Goal: Navigation & Orientation: Go to known website

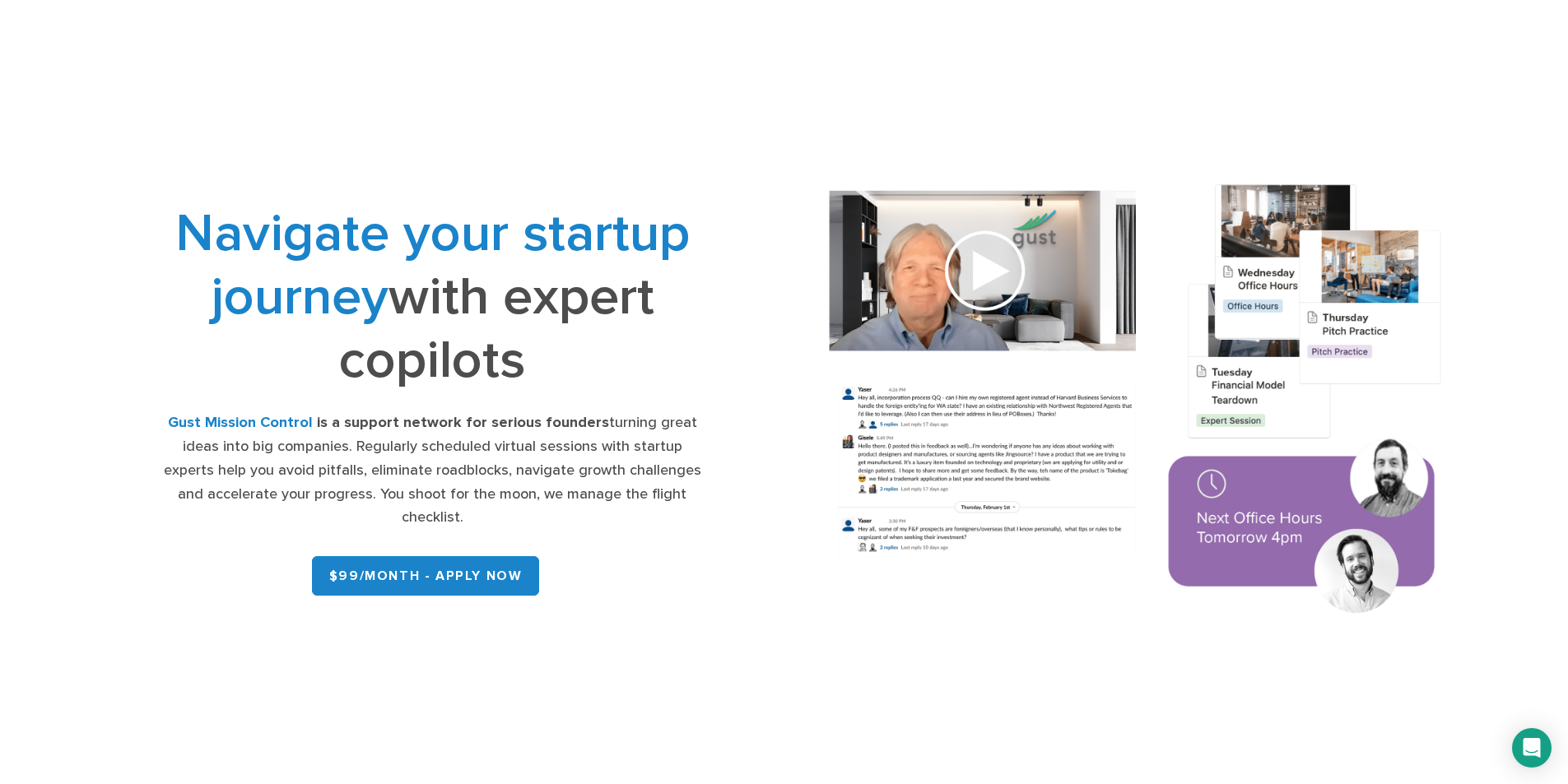
drag, startPoint x: 543, startPoint y: 248, endPoint x: 558, endPoint y: 375, distance: 127.9
click at [558, 375] on h1 "Navigate your startup journey with expert copilots" at bounding box center [432, 296] width 543 height 190
click at [560, 370] on h1 "Navigate your startup journey with expert copilots" at bounding box center [432, 296] width 543 height 190
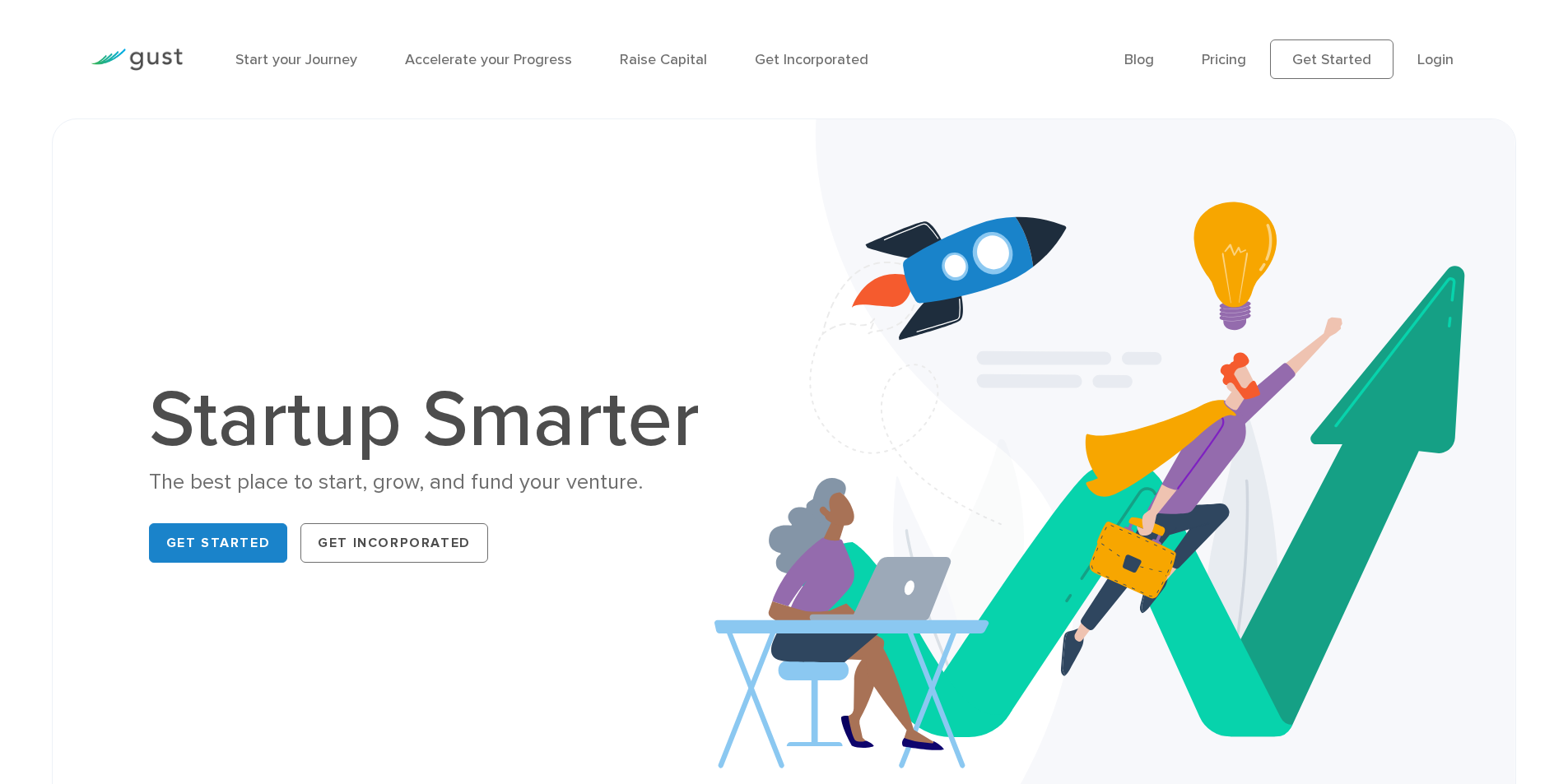
click at [1453, 58] on ul "Blog FAQ Pricing Get Started Login Login" at bounding box center [1301, 59] width 353 height 39
click at [1441, 61] on link "Login" at bounding box center [1435, 59] width 36 height 18
